Goal: Task Accomplishment & Management: Use online tool/utility

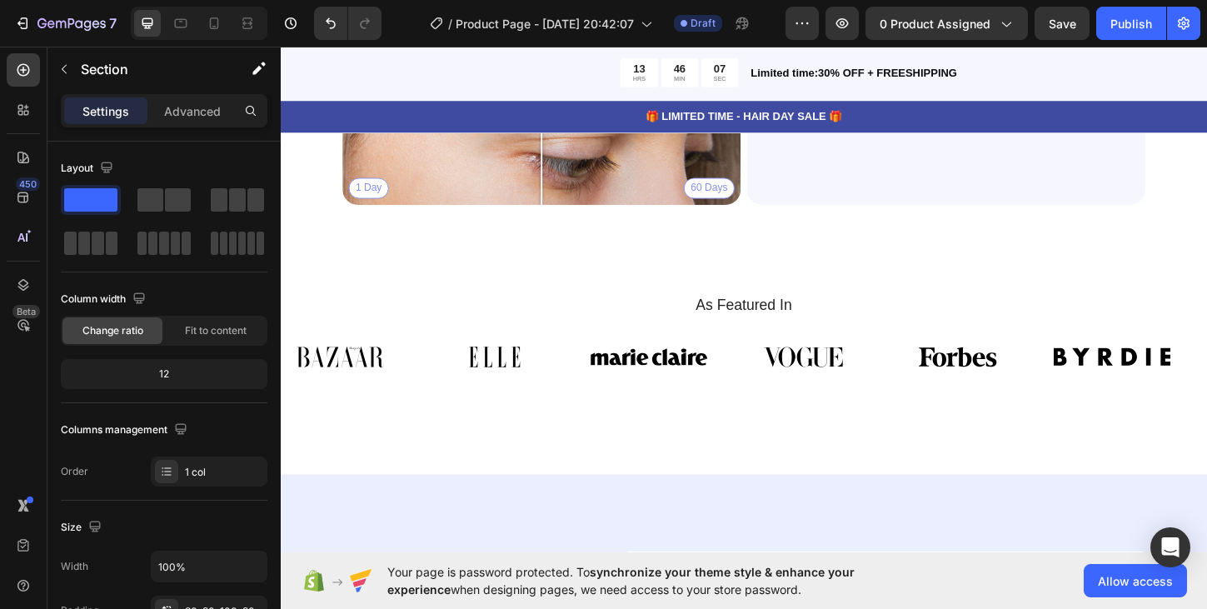
scroll to position [4263, 0]
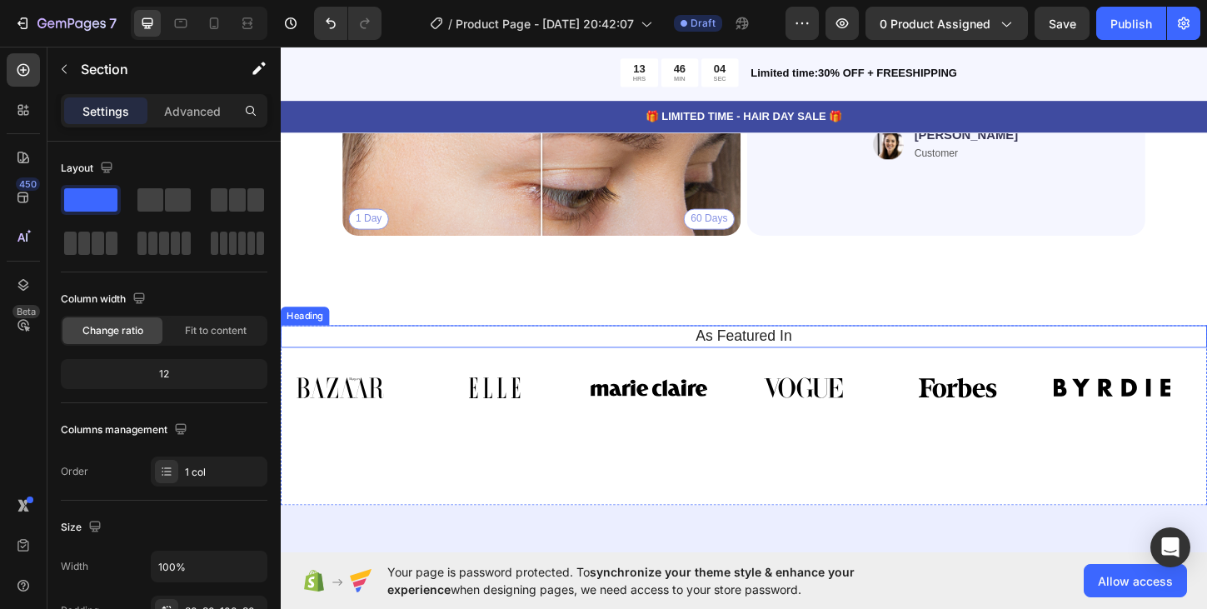
click at [816, 356] on h2 "As Featured In" at bounding box center [780, 359] width 974 height 24
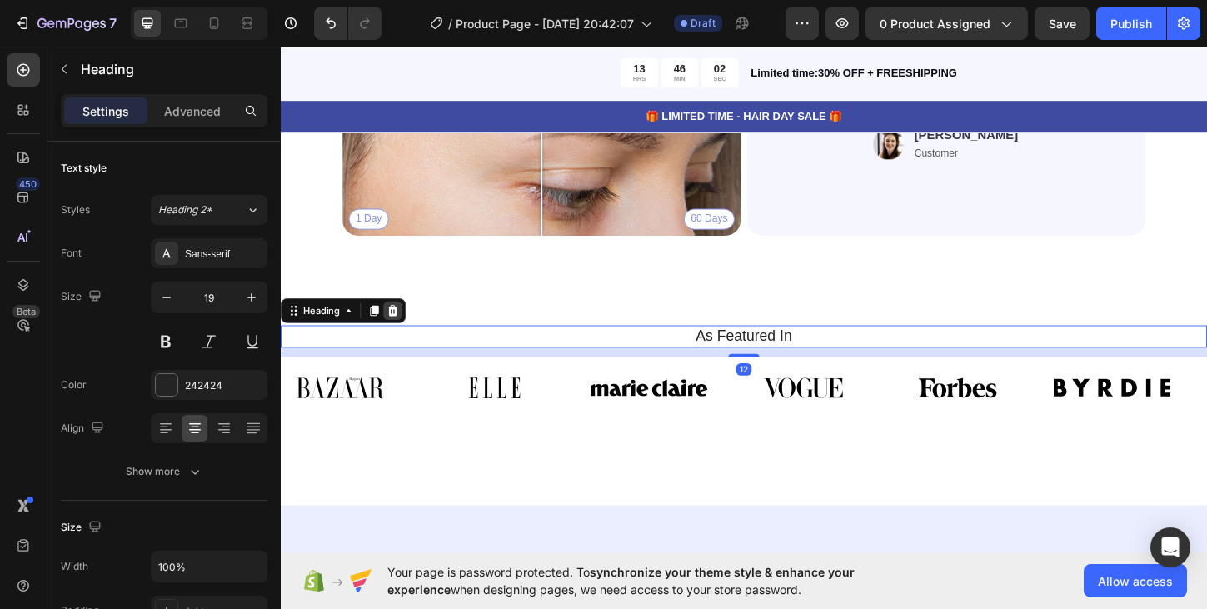
click at [407, 328] on icon at bounding box center [401, 331] width 13 height 13
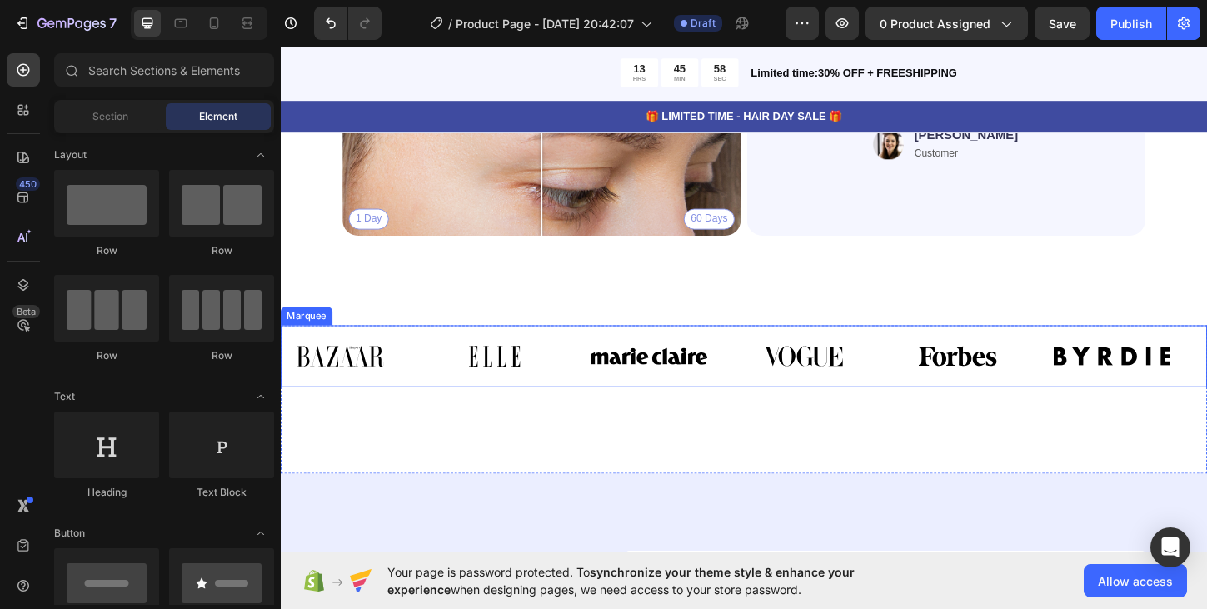
click at [434, 371] on div "Image" at bounding box center [364, 380] width 167 height 47
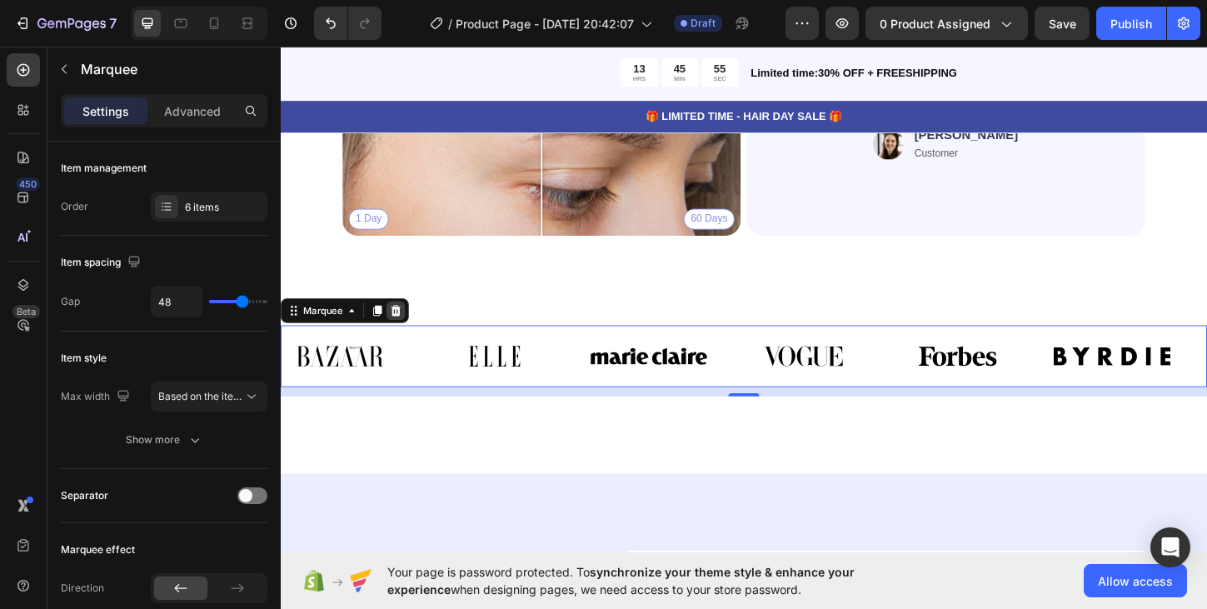
click at [409, 330] on icon at bounding box center [404, 331] width 13 height 13
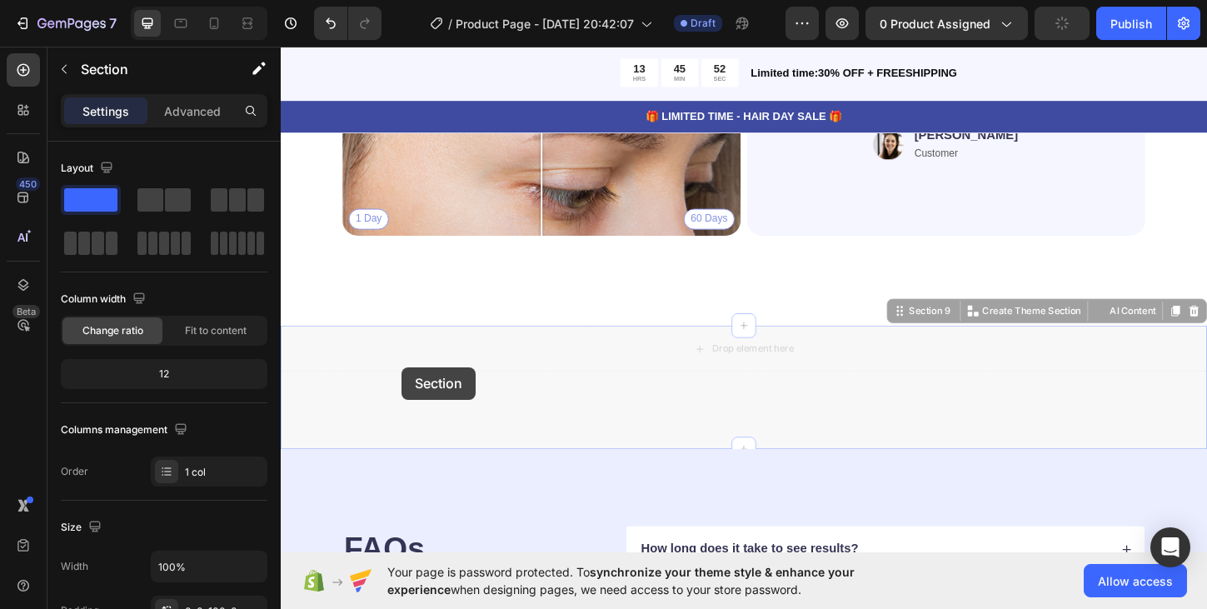
drag, startPoint x: 411, startPoint y: 455, endPoint x: 410, endPoint y: 387, distance: 68.3
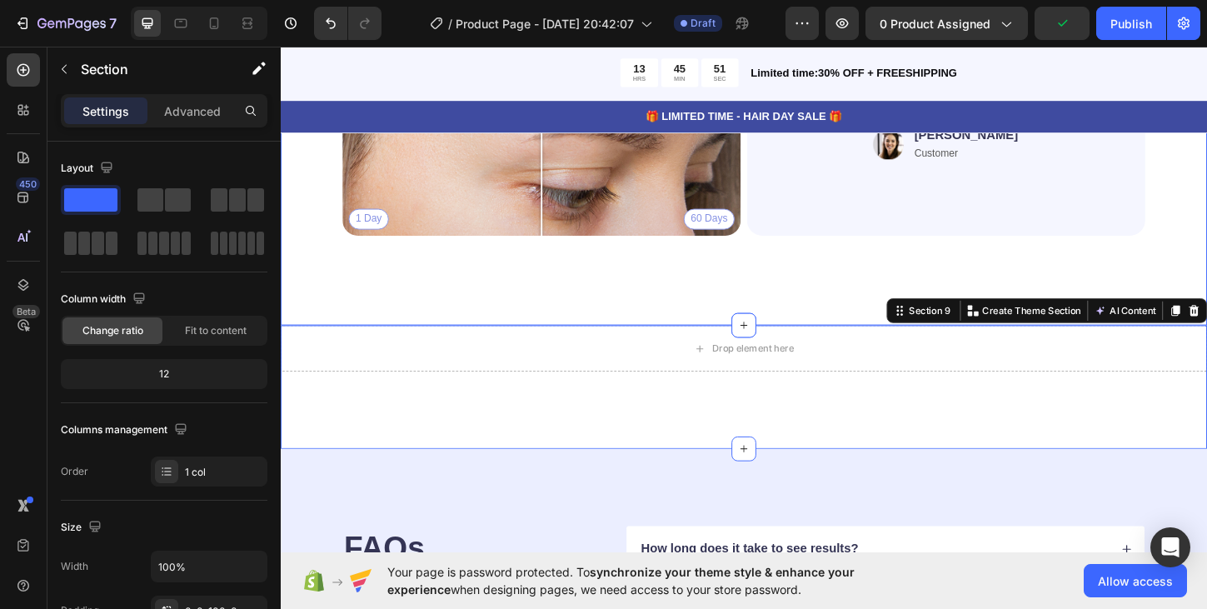
click at [393, 285] on div "Real People. Real Hair Results Heading Thousands have seen visible improvements…" at bounding box center [780, 10] width 999 height 673
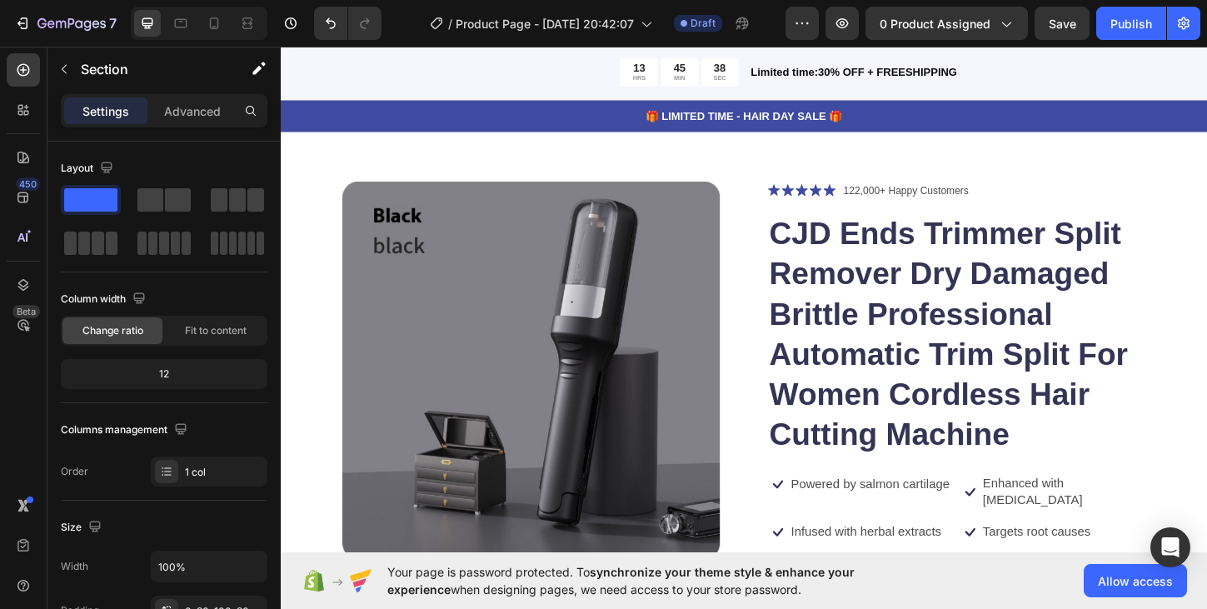
scroll to position [0, 0]
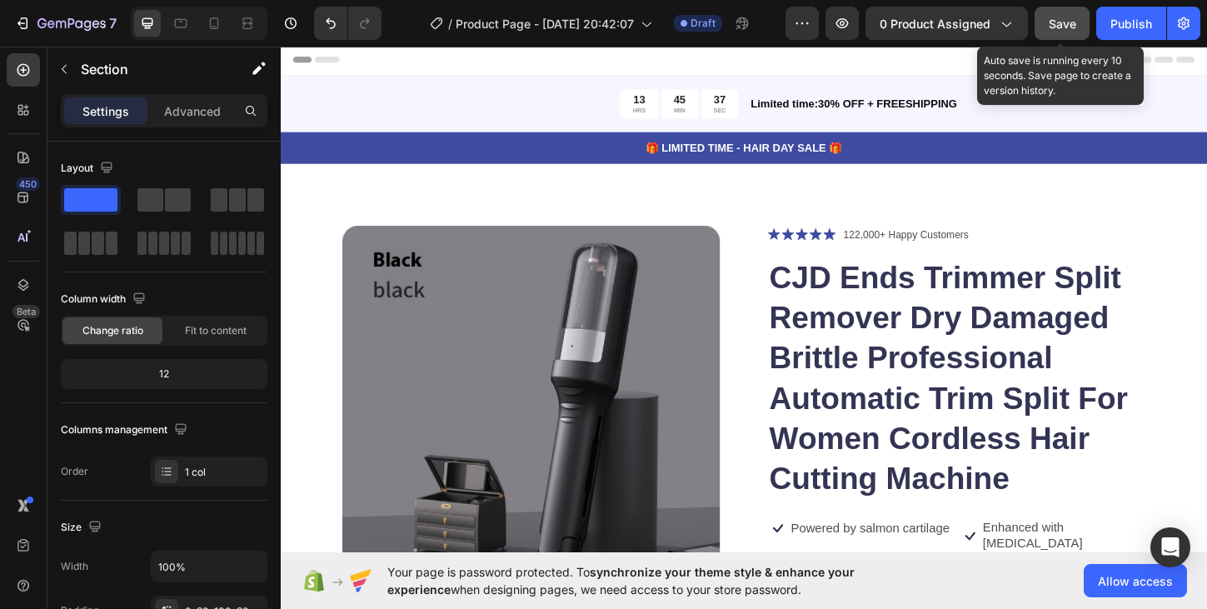
click at [1058, 27] on span "Save" at bounding box center [1061, 24] width 27 height 14
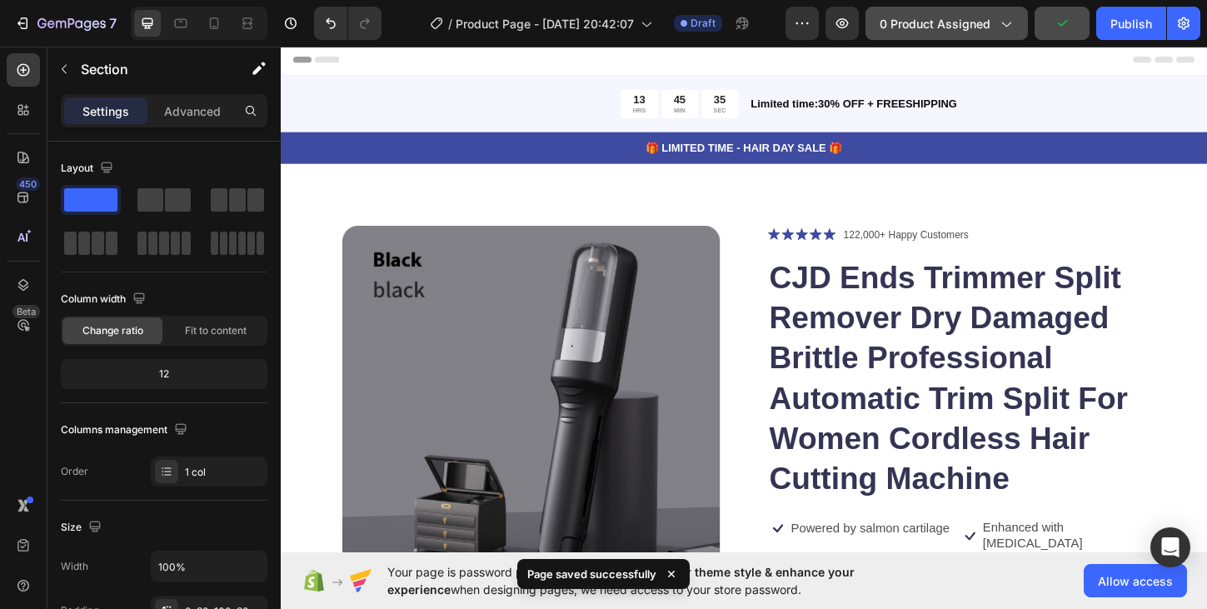
click at [988, 27] on span "0 product assigned" at bounding box center [934, 23] width 111 height 17
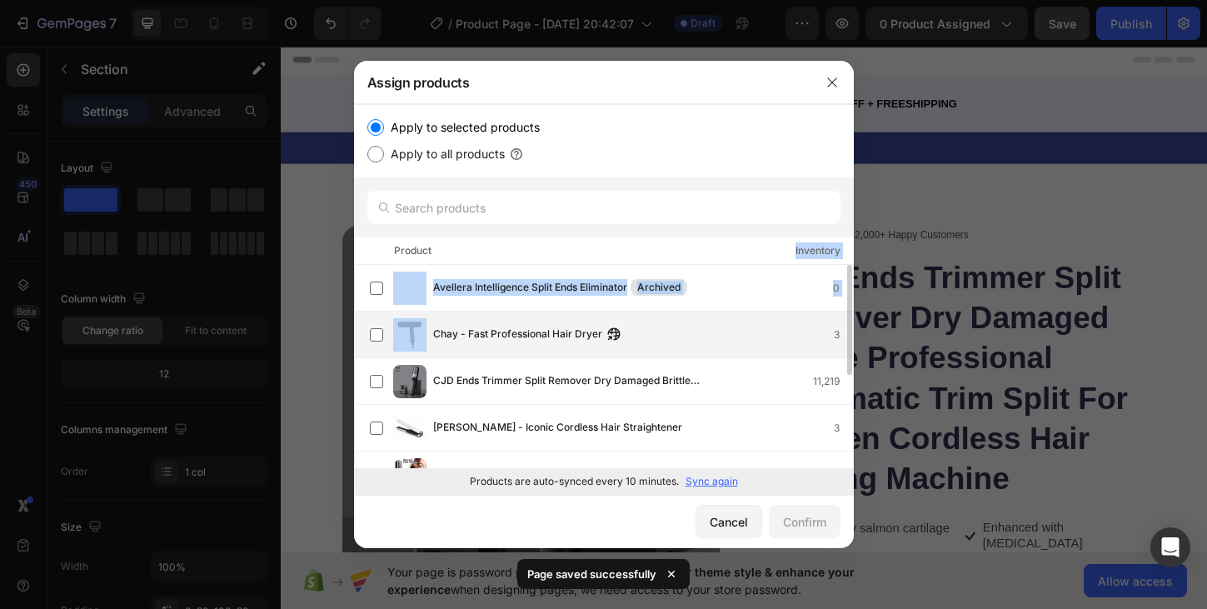
drag, startPoint x: 510, startPoint y: 244, endPoint x: 512, endPoint y: 324, distance: 80.0
click at [512, 324] on div "Apply to selected products Apply to all products Product Inventory Avellera Int…" at bounding box center [604, 299] width 500 height 391
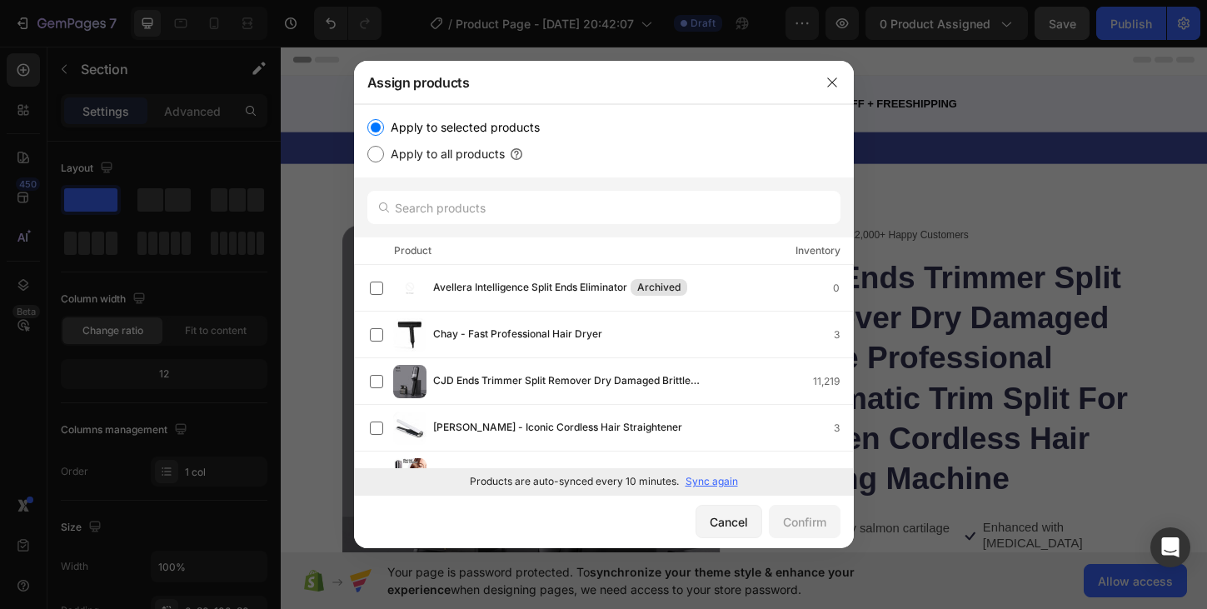
click at [511, 225] on div at bounding box center [604, 207] width 500 height 60
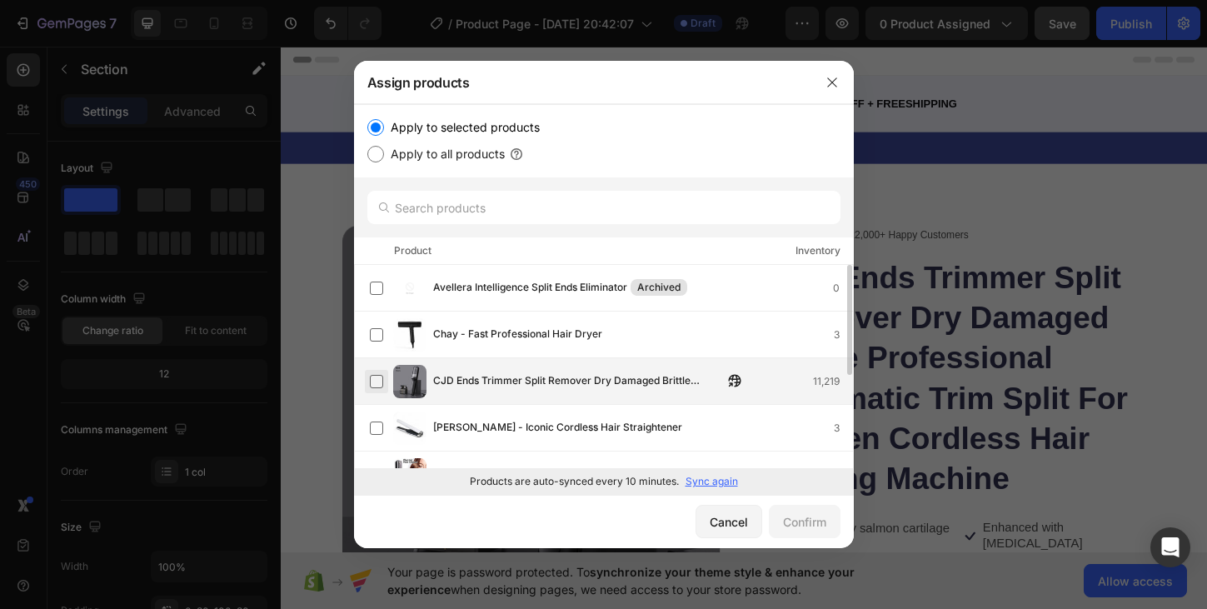
click at [381, 381] on label at bounding box center [376, 381] width 13 height 13
click at [794, 521] on div "Confirm" at bounding box center [804, 521] width 43 height 17
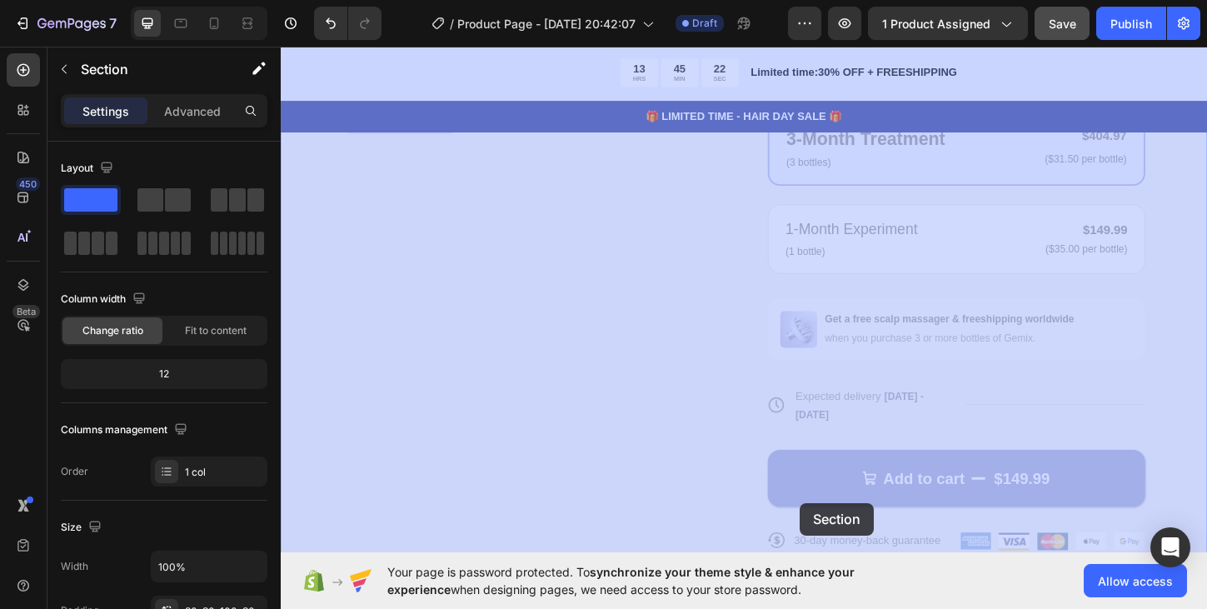
scroll to position [834, 0]
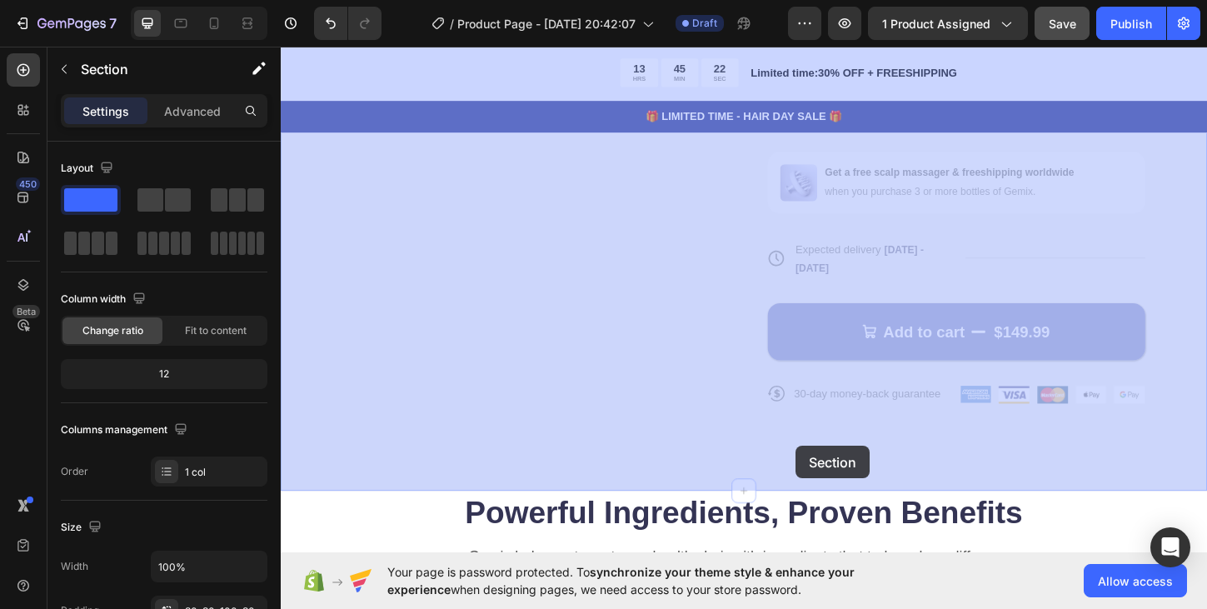
drag, startPoint x: 829, startPoint y: 206, endPoint x: 791, endPoint y: 374, distance: 172.5
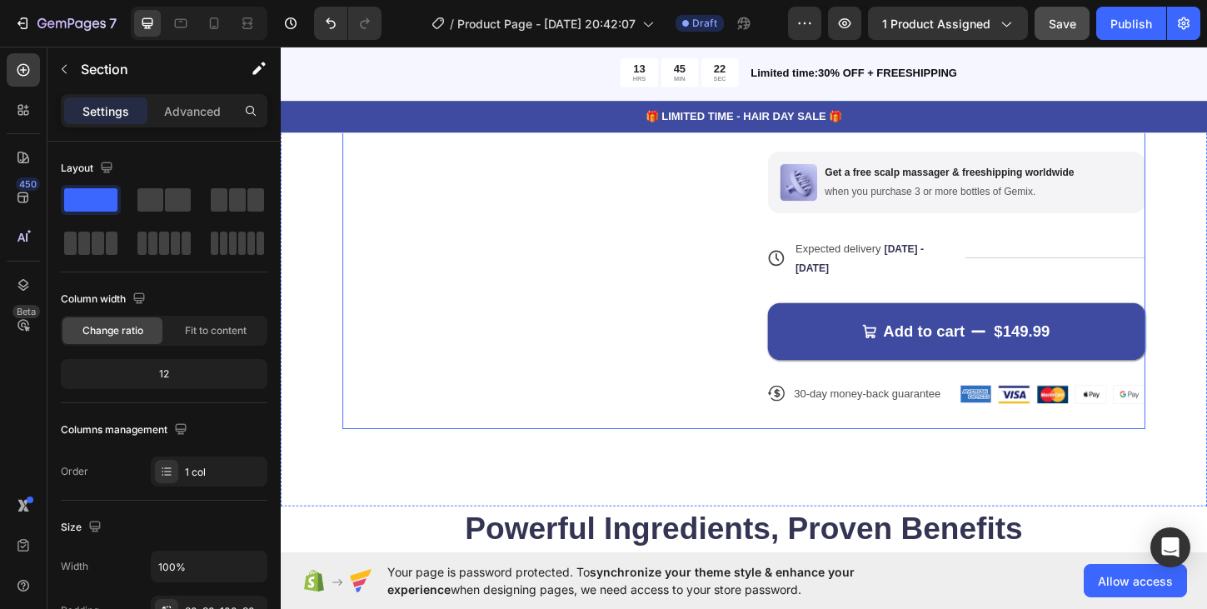
scroll to position [0, 0]
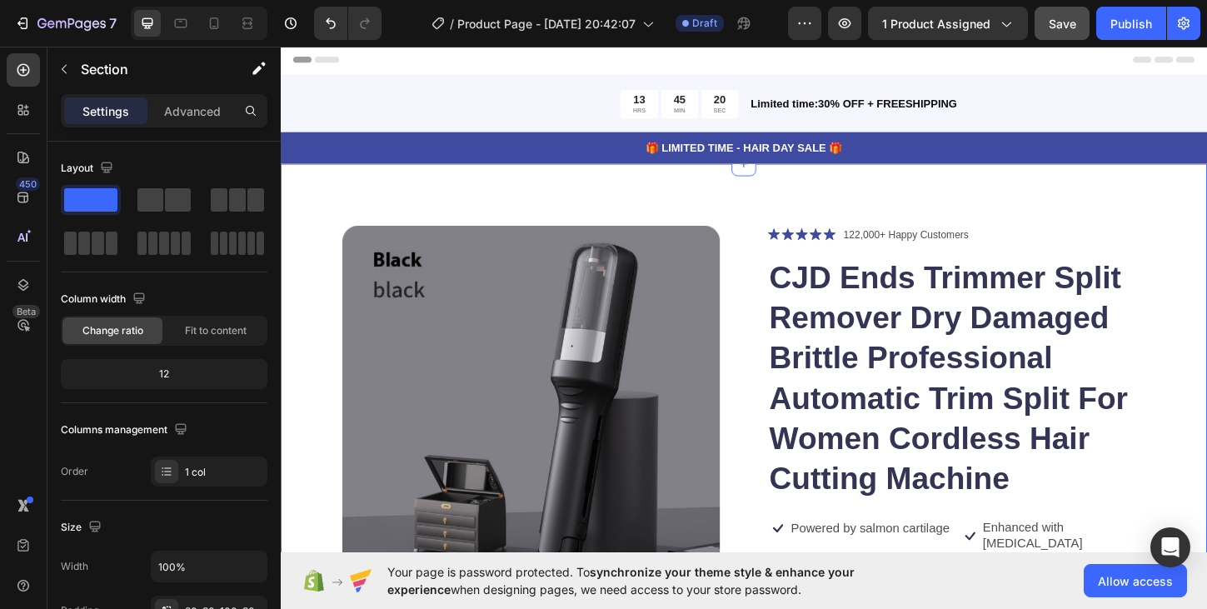
click at [993, 32] on button "1 product assigned" at bounding box center [948, 23] width 160 height 33
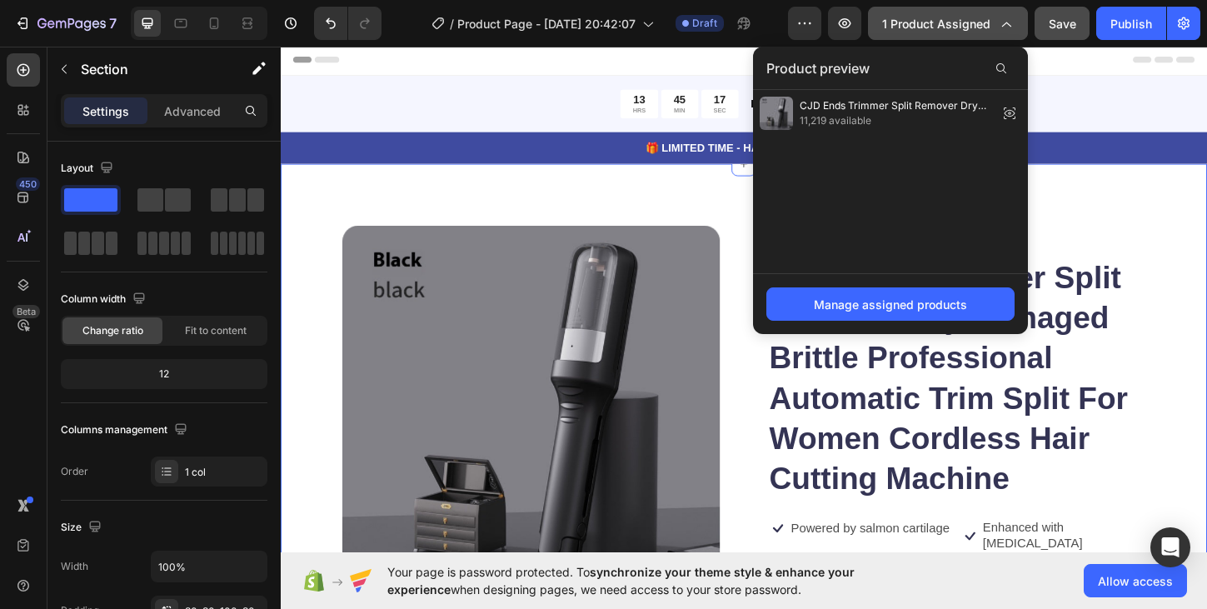
click at [993, 33] on button "1 product assigned" at bounding box center [948, 23] width 160 height 33
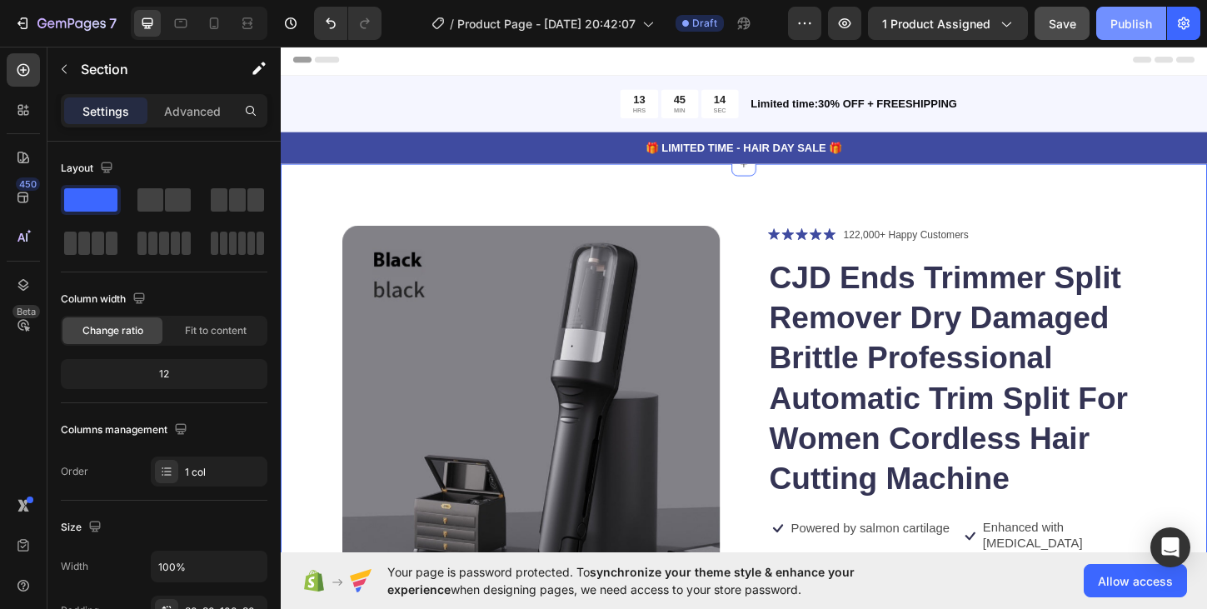
click at [1120, 28] on div "Publish" at bounding box center [1131, 23] width 42 height 17
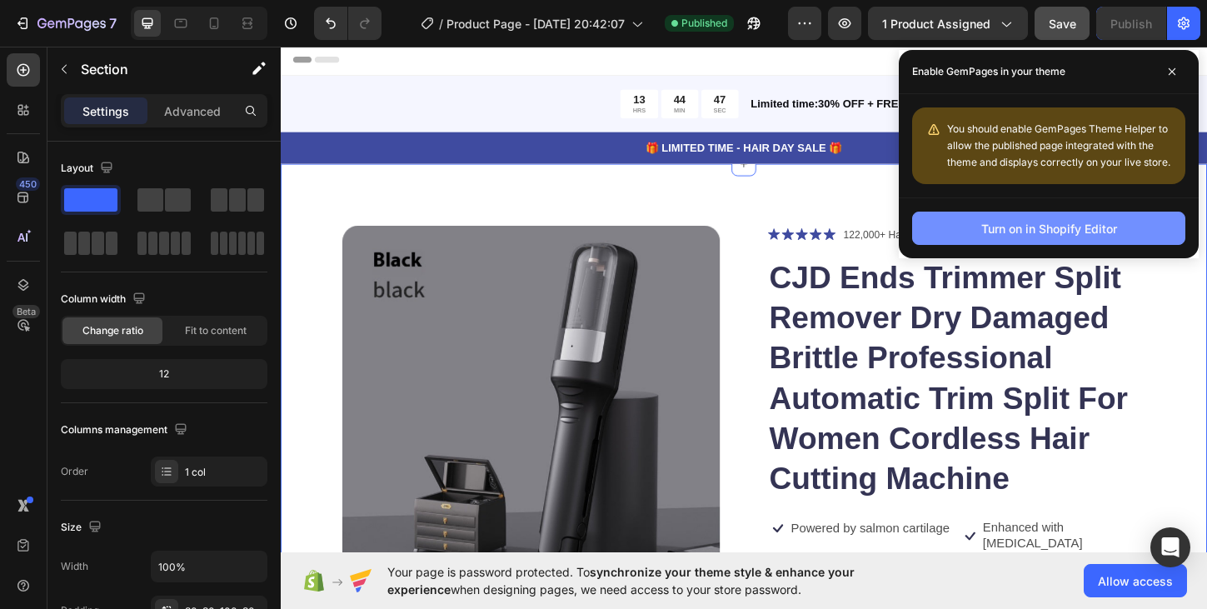
click at [1082, 233] on div "Turn on in Shopify Editor" at bounding box center [1049, 228] width 136 height 17
